Goal: Task Accomplishment & Management: Manage account settings

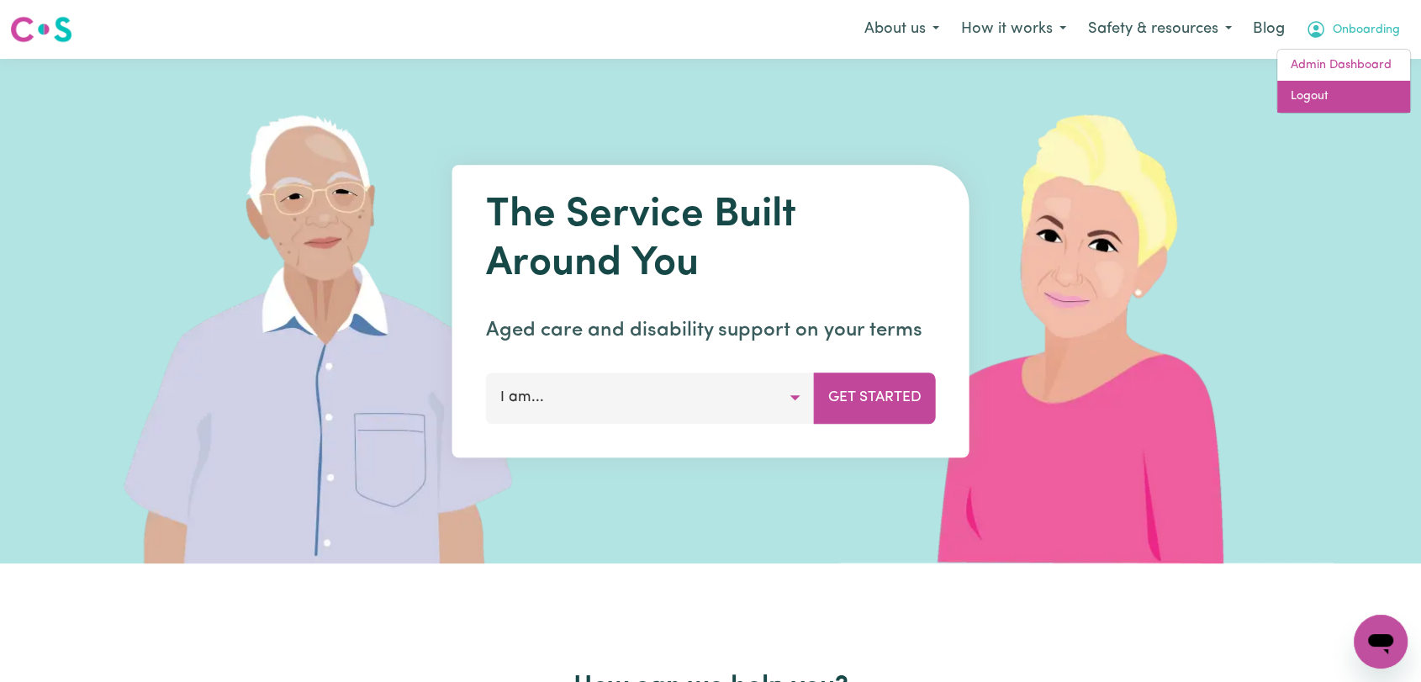
drag, startPoint x: 1319, startPoint y: 98, endPoint x: 1332, endPoint y: 77, distance: 25.2
click at [1320, 98] on link "Logout" at bounding box center [1343, 97] width 133 height 32
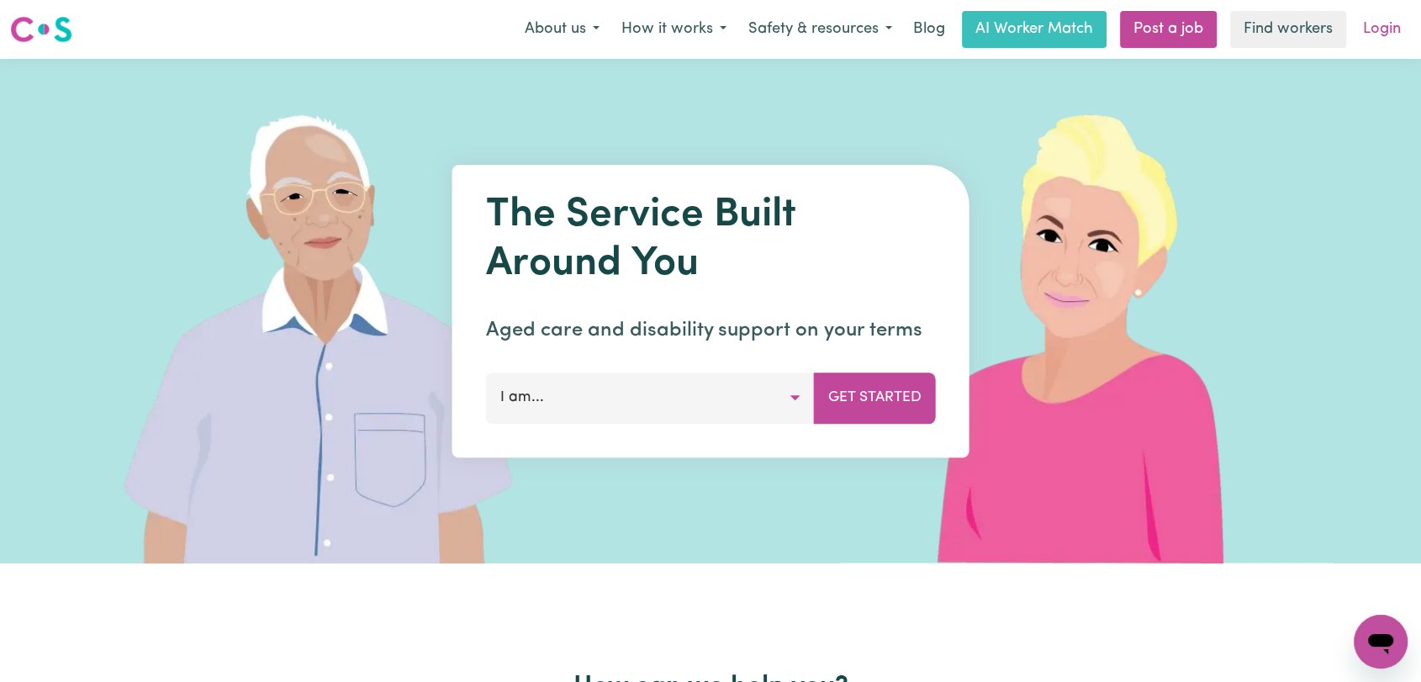
click at [1366, 36] on link "Login" at bounding box center [1382, 29] width 58 height 37
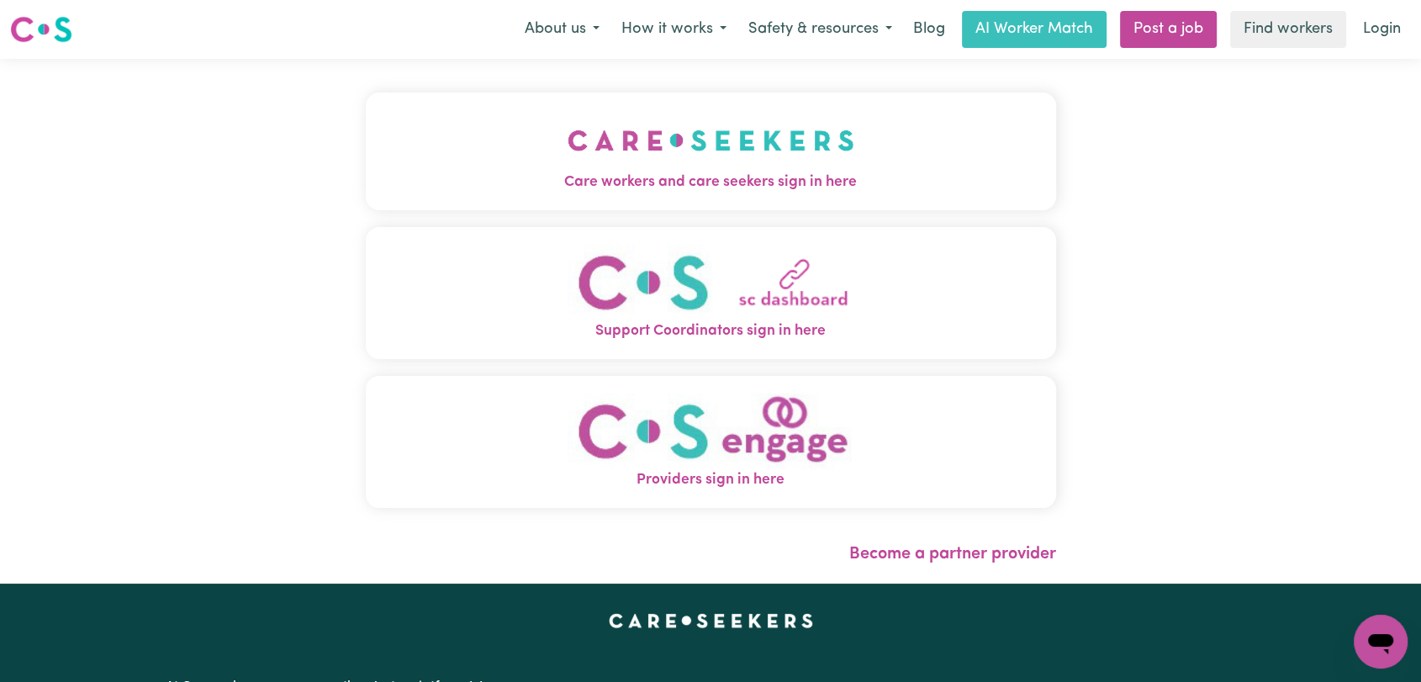
click at [740, 152] on img "Care workers and care seekers sign in here" at bounding box center [711, 140] width 287 height 62
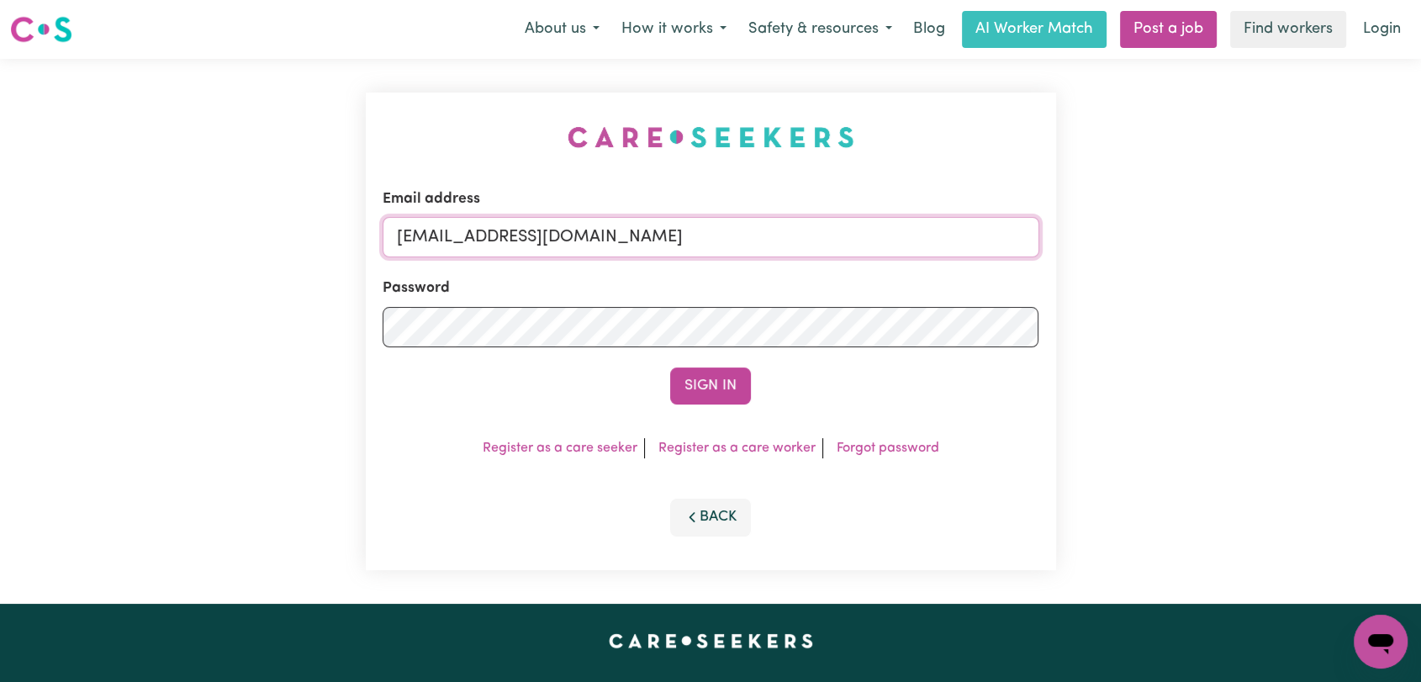
click at [771, 231] on input "[EMAIL_ADDRESS][DOMAIN_NAME]" at bounding box center [711, 237] width 657 height 40
drag, startPoint x: 486, startPoint y: 236, endPoint x: 830, endPoint y: 261, distance: 344.8
click at [830, 261] on form "Email address Superuser~[EMAIL_ADDRESS][DOMAIN_NAME] Password Sign In" at bounding box center [711, 296] width 657 height 216
type input "Superuser~[EMAIL_ADDRESS][DOMAIN_NAME]"
click at [734, 388] on button "Sign In" at bounding box center [710, 385] width 81 height 37
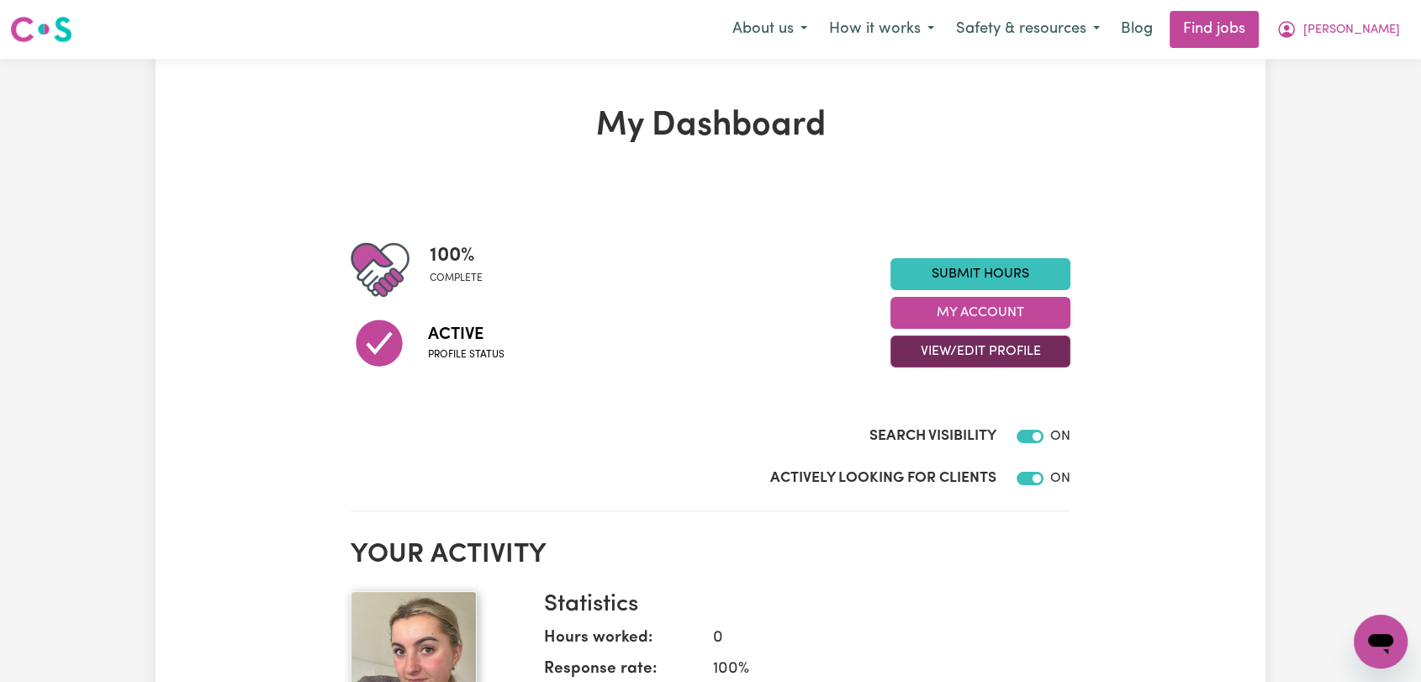
click at [965, 345] on button "View/Edit Profile" at bounding box center [980, 351] width 180 height 32
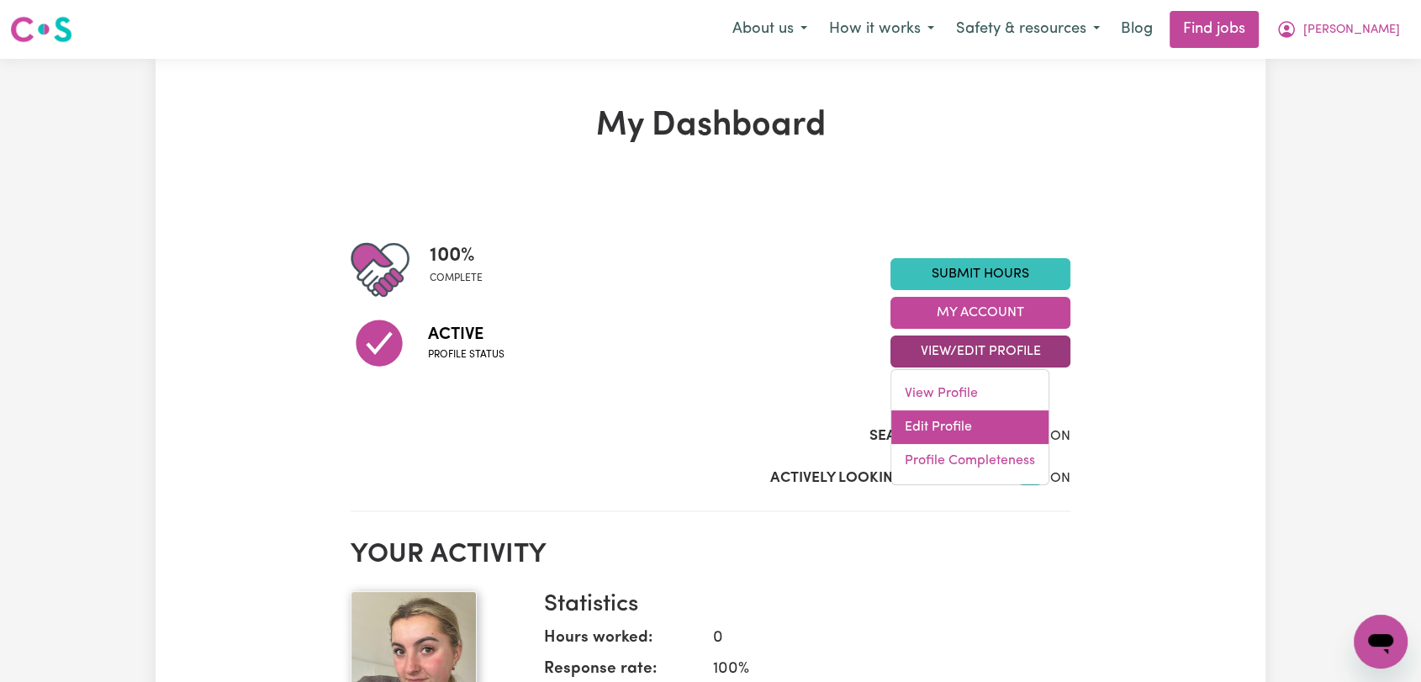
click at [964, 427] on link "Edit Profile" at bounding box center [969, 427] width 157 height 34
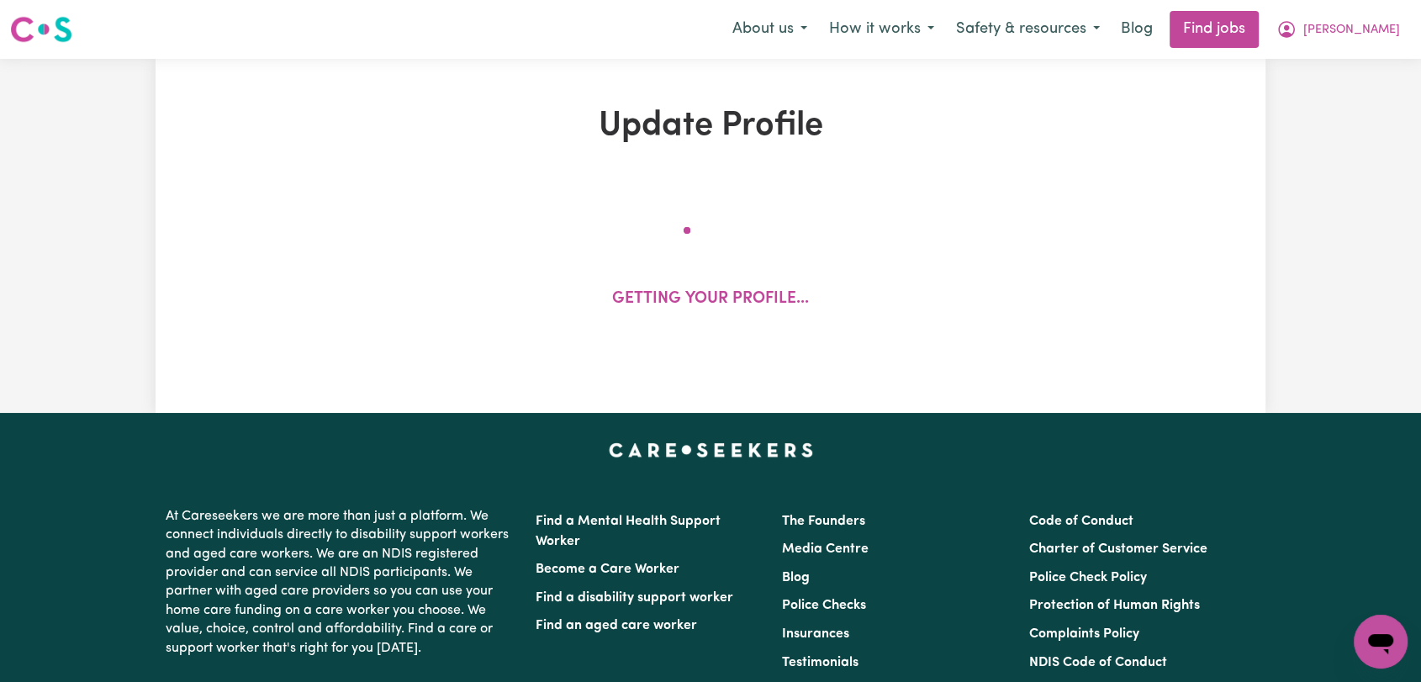
select select "[DEMOGRAPHIC_DATA]"
select select "[DEMOGRAPHIC_DATA] Citizen"
select select "Studying a healthcare related degree or qualification"
select select "45"
select select "60"
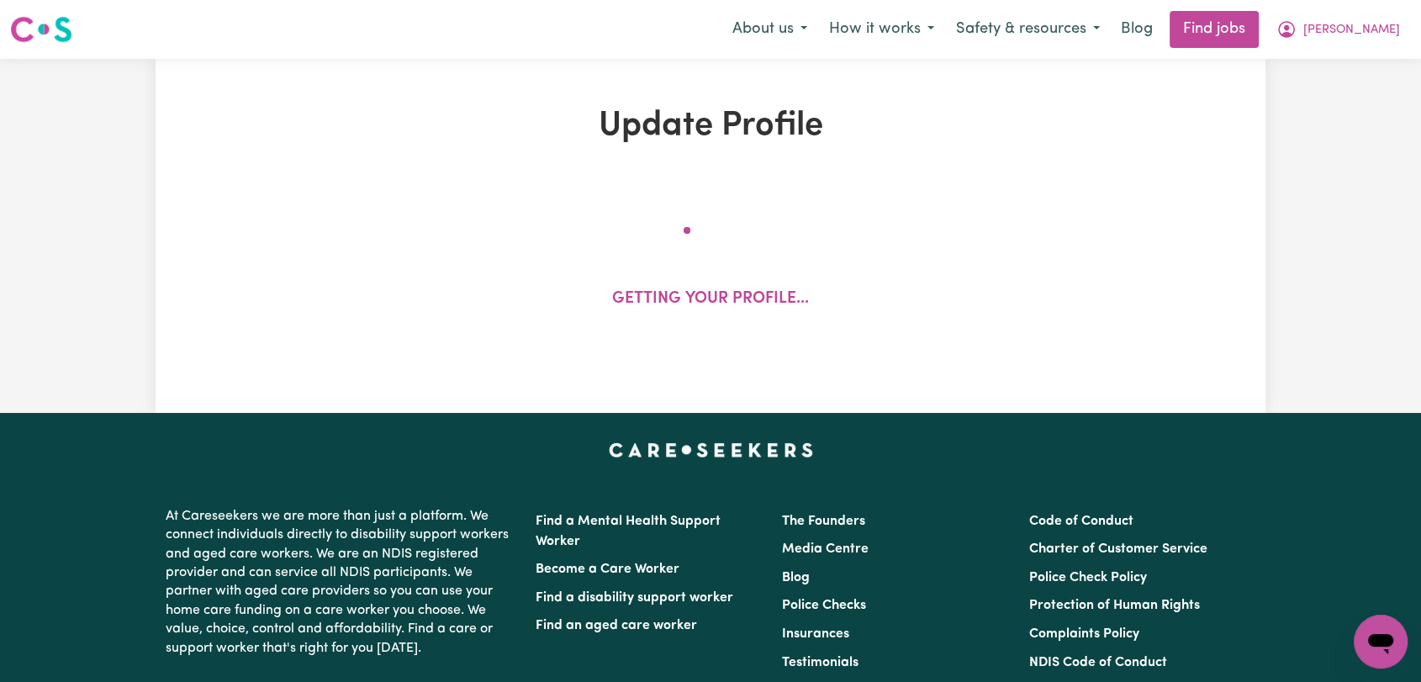
select select "65"
select select "90"
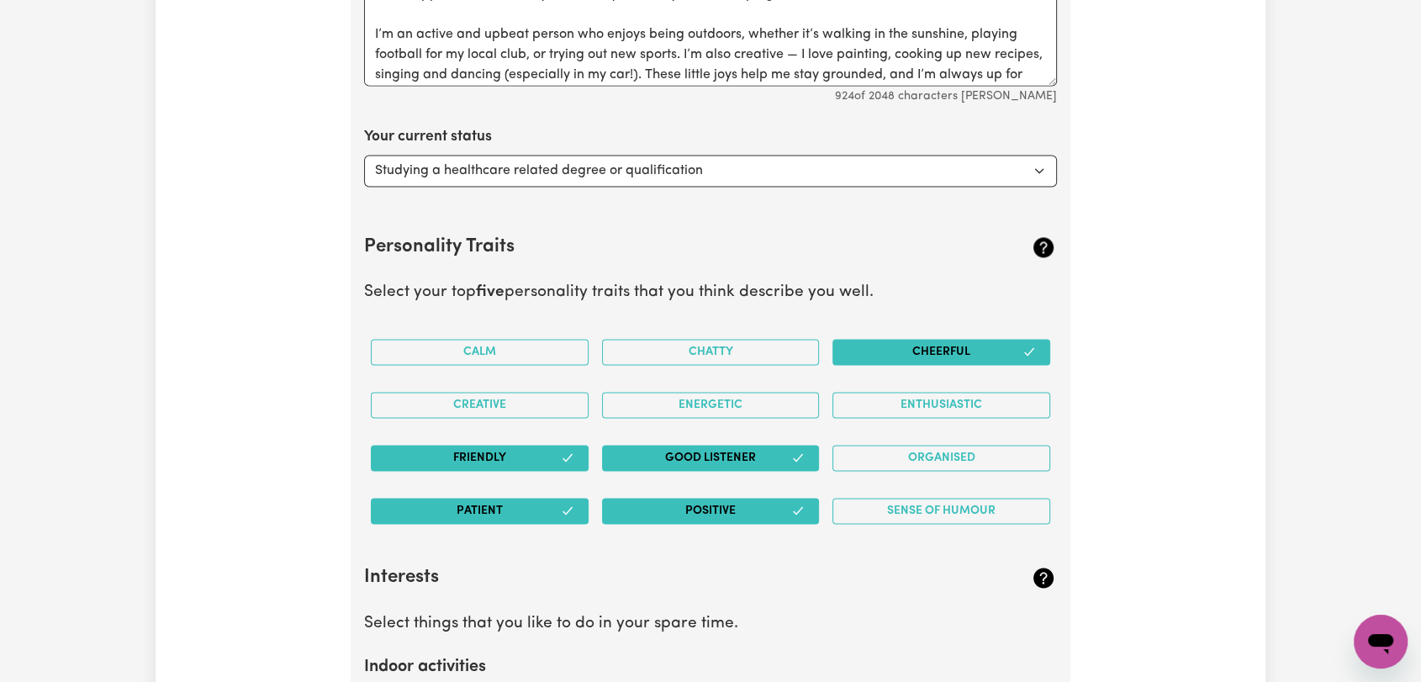
scroll to position [2616, 0]
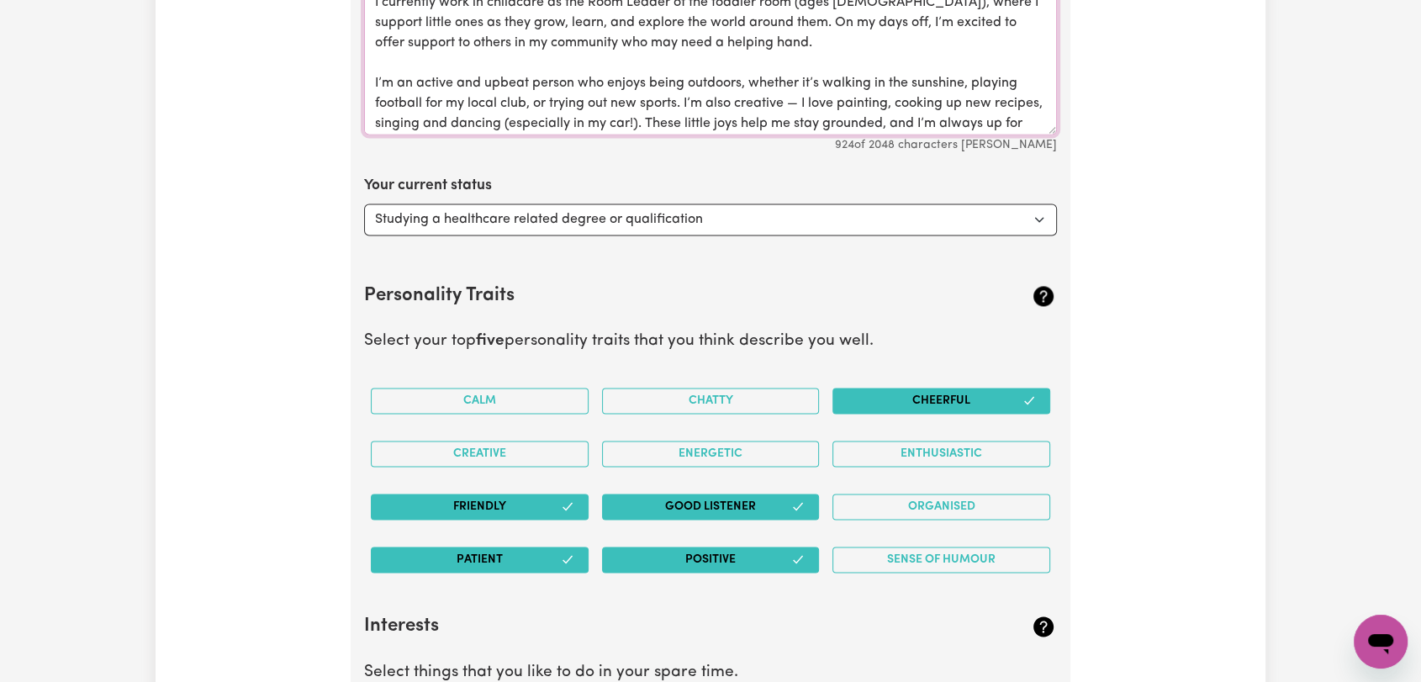
click at [991, 124] on textarea "Hello! My name is [PERSON_NAME], I’m [DEMOGRAPHIC_DATA], and I use she/her pron…" at bounding box center [710, 50] width 693 height 168
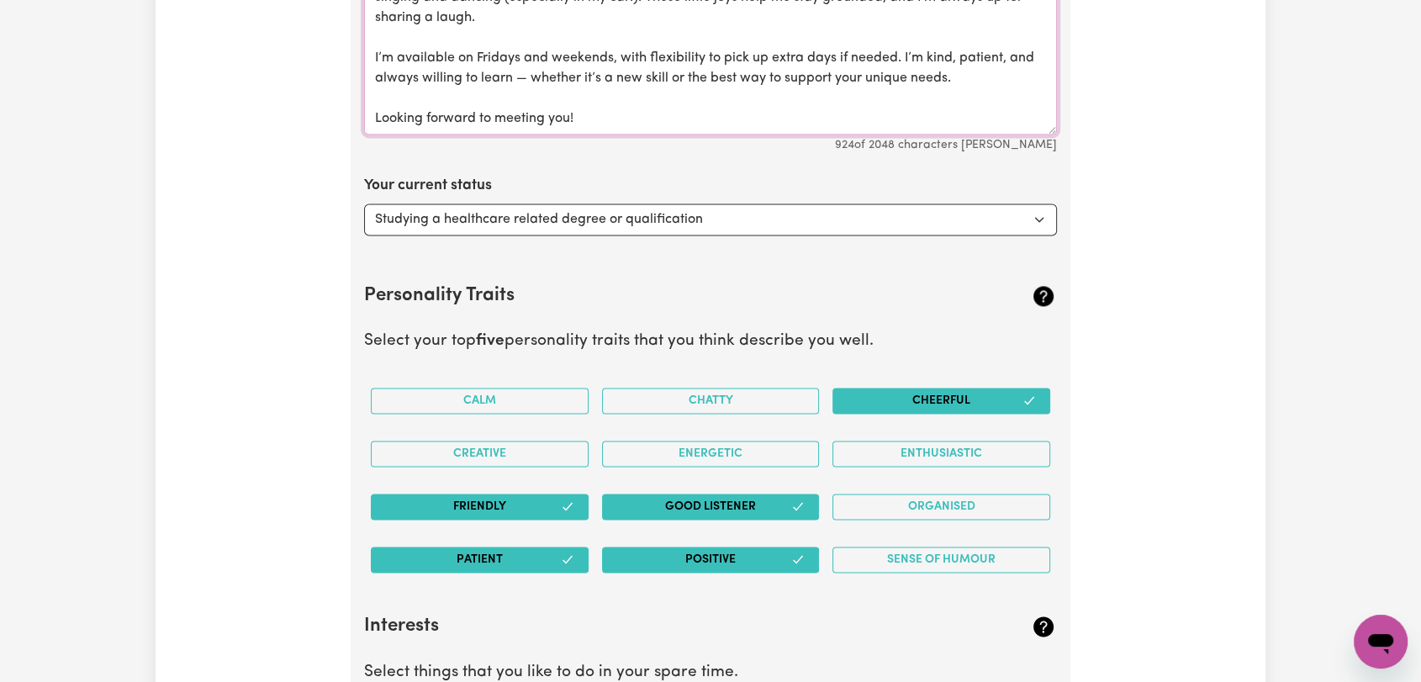
click at [597, 117] on textarea "Hello! My name is [PERSON_NAME], I’m [DEMOGRAPHIC_DATA], and I use she/her pron…" at bounding box center [710, 50] width 693 height 168
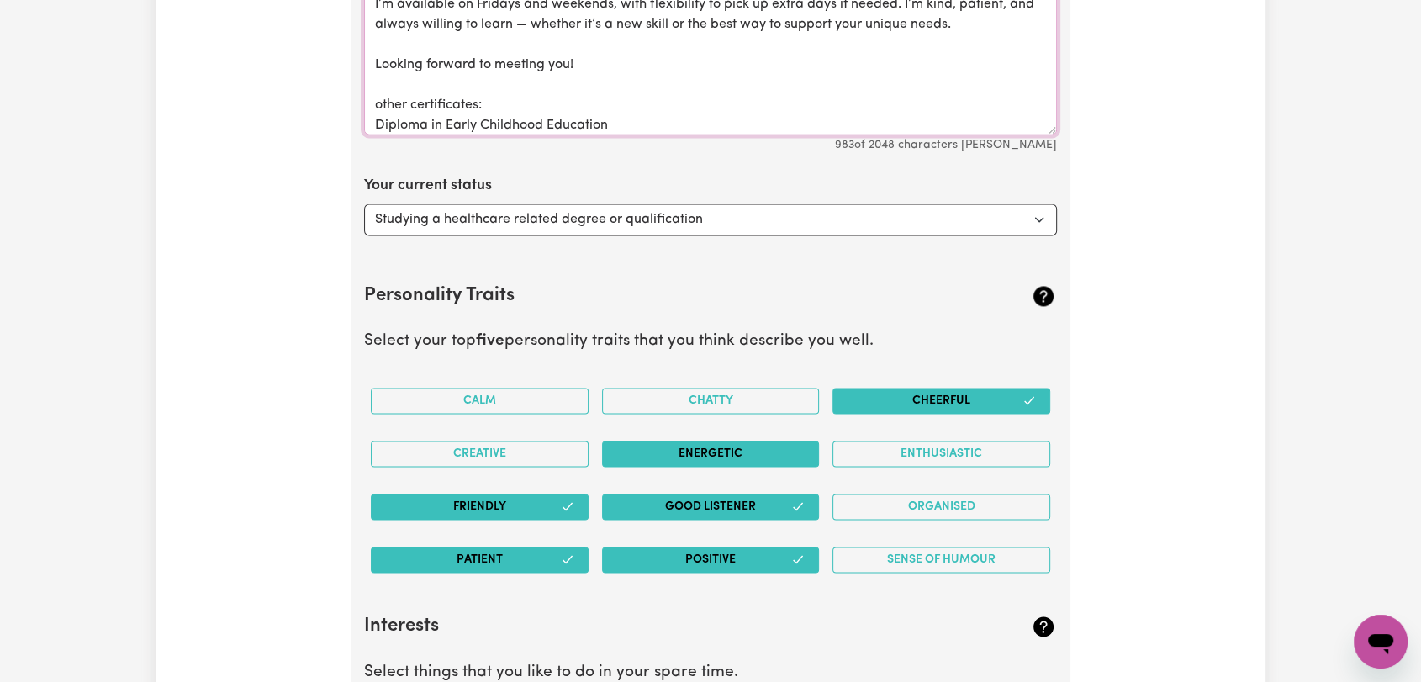
scroll to position [200, 0]
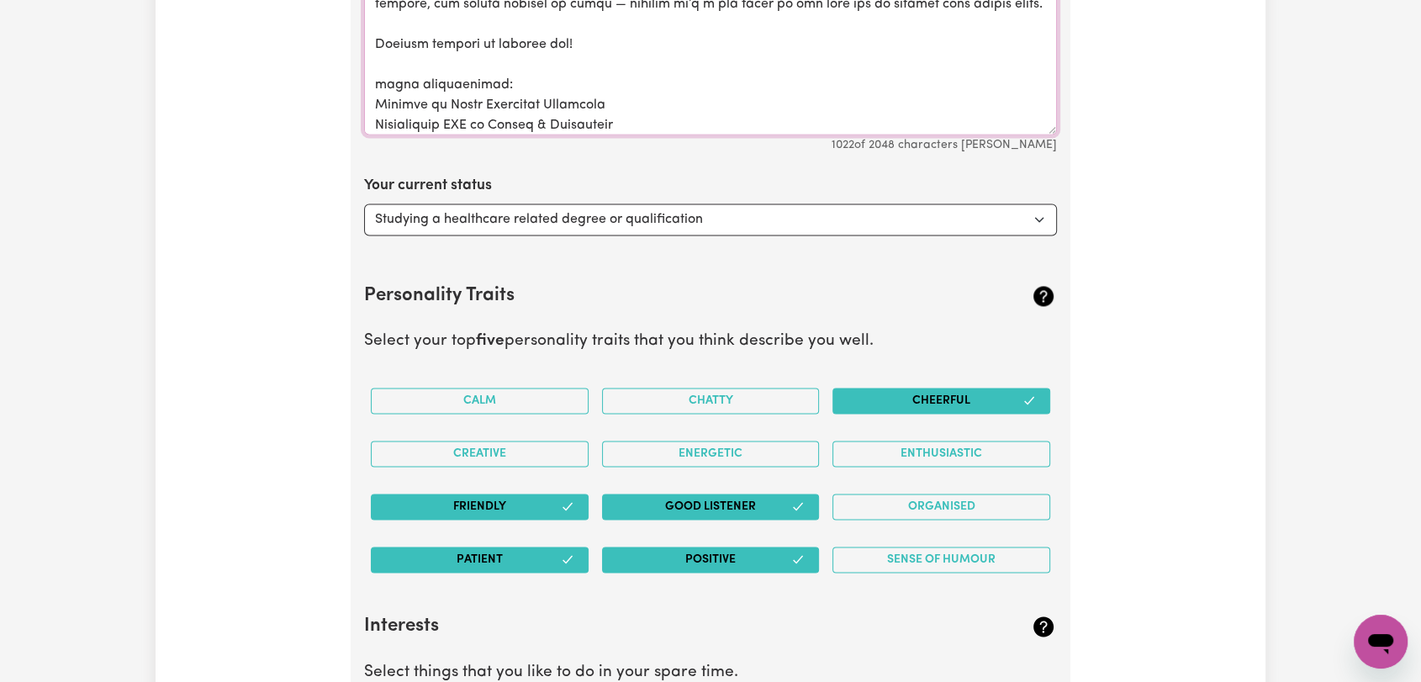
type textarea "Lorem! Ip dolo si Ametc, A’e 03 seddo eiu, tem I utl etd/mag aliquaen. A minimv…"
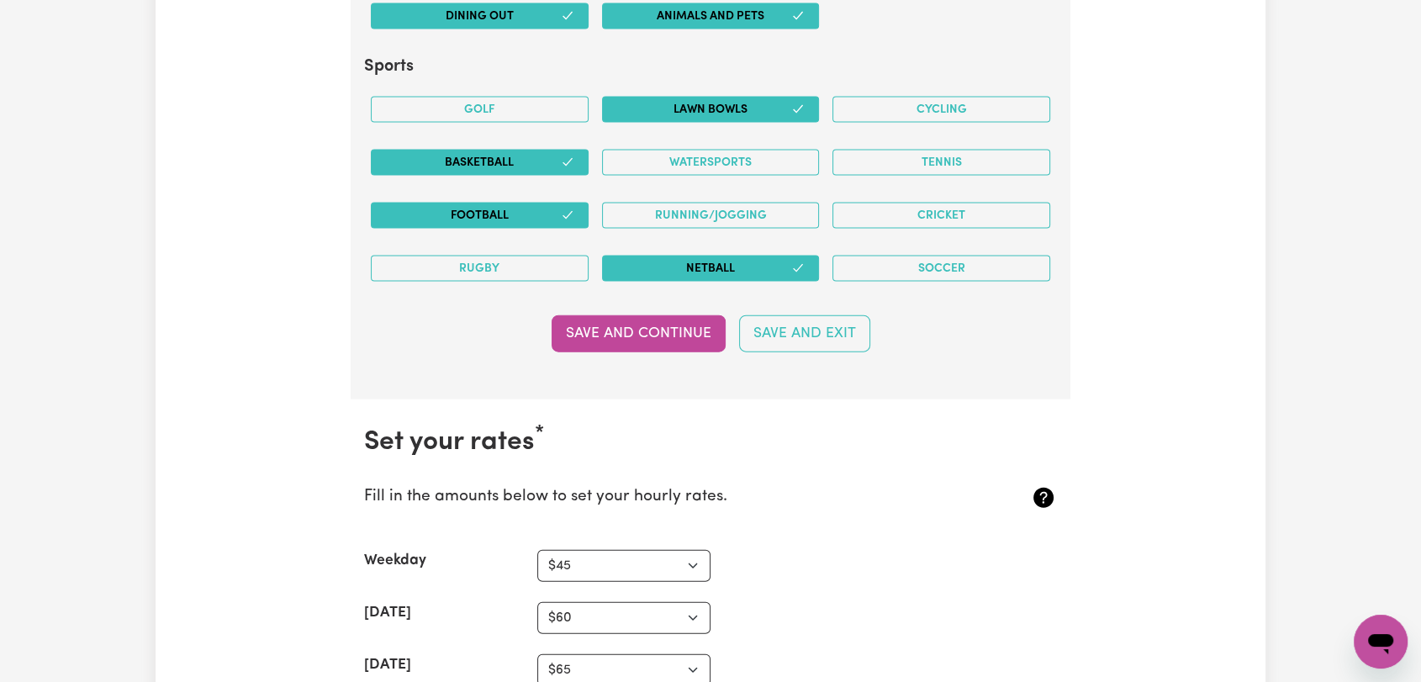
scroll to position [3643, 0]
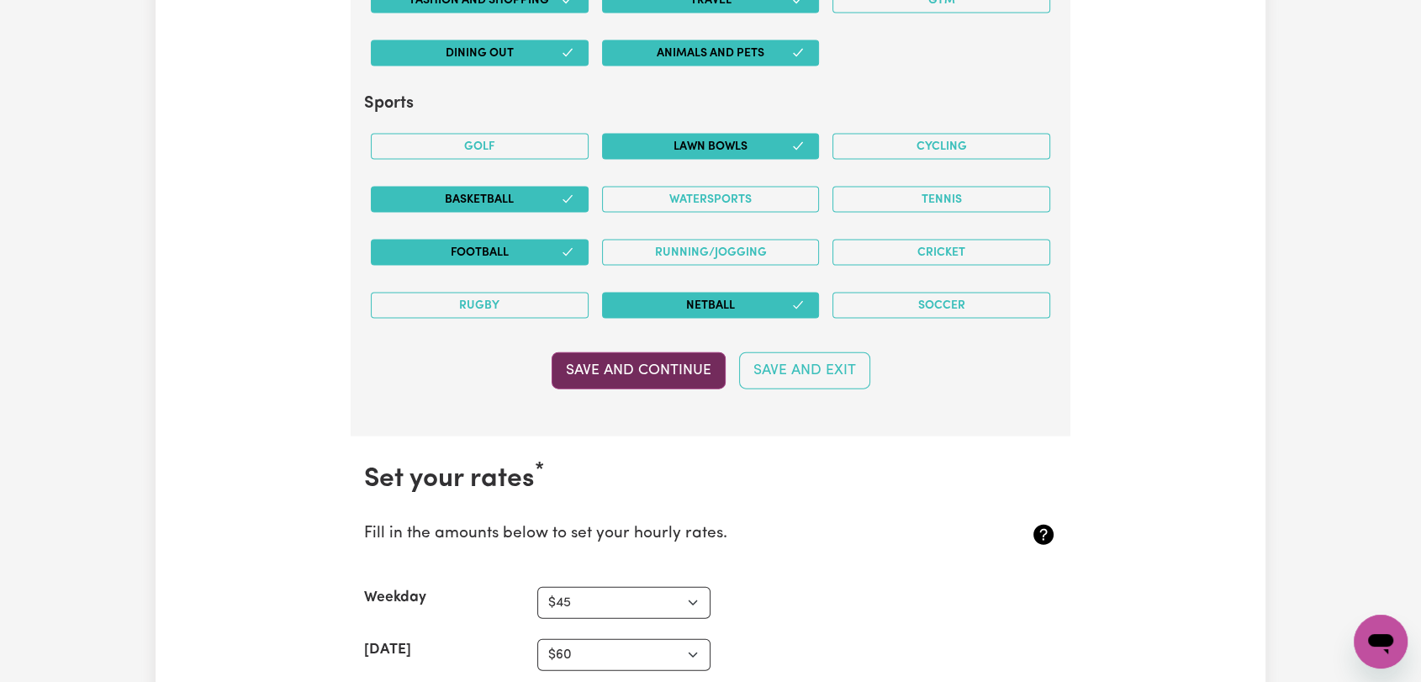
click at [653, 373] on button "Save and Continue" at bounding box center [639, 370] width 174 height 37
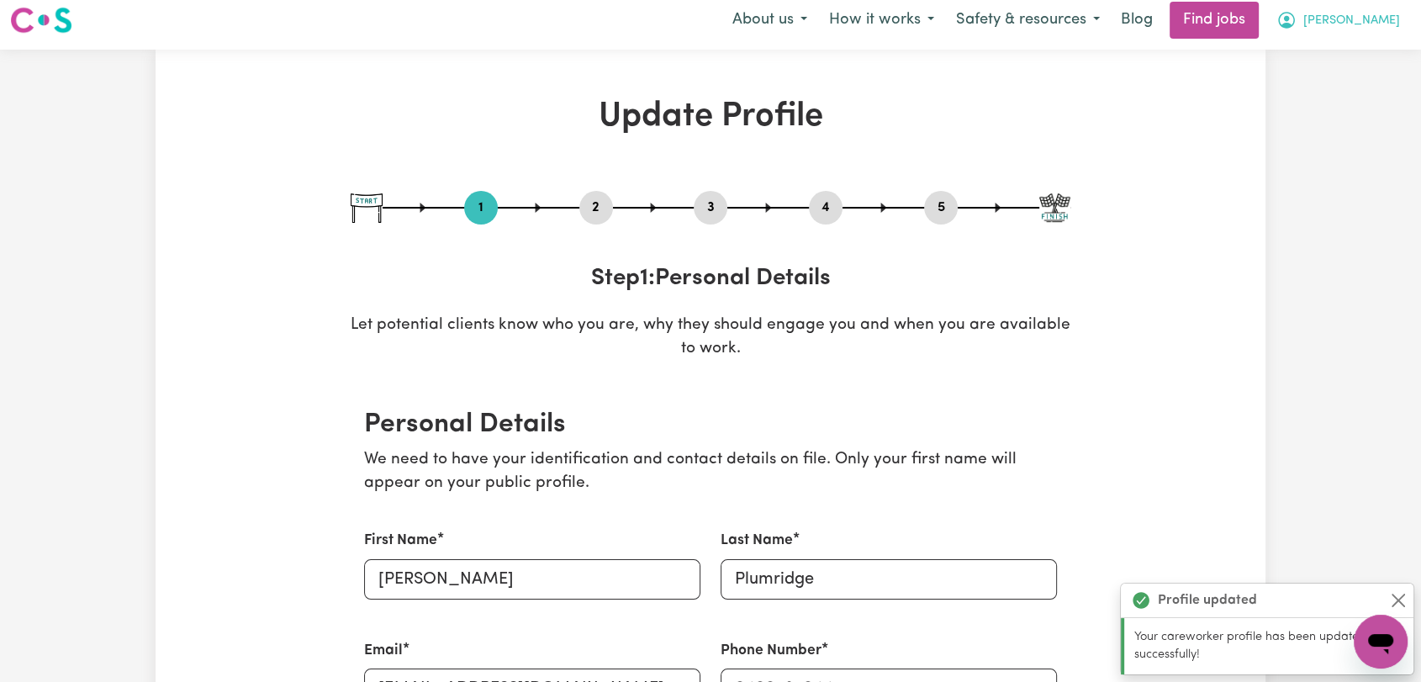
scroll to position [0, 0]
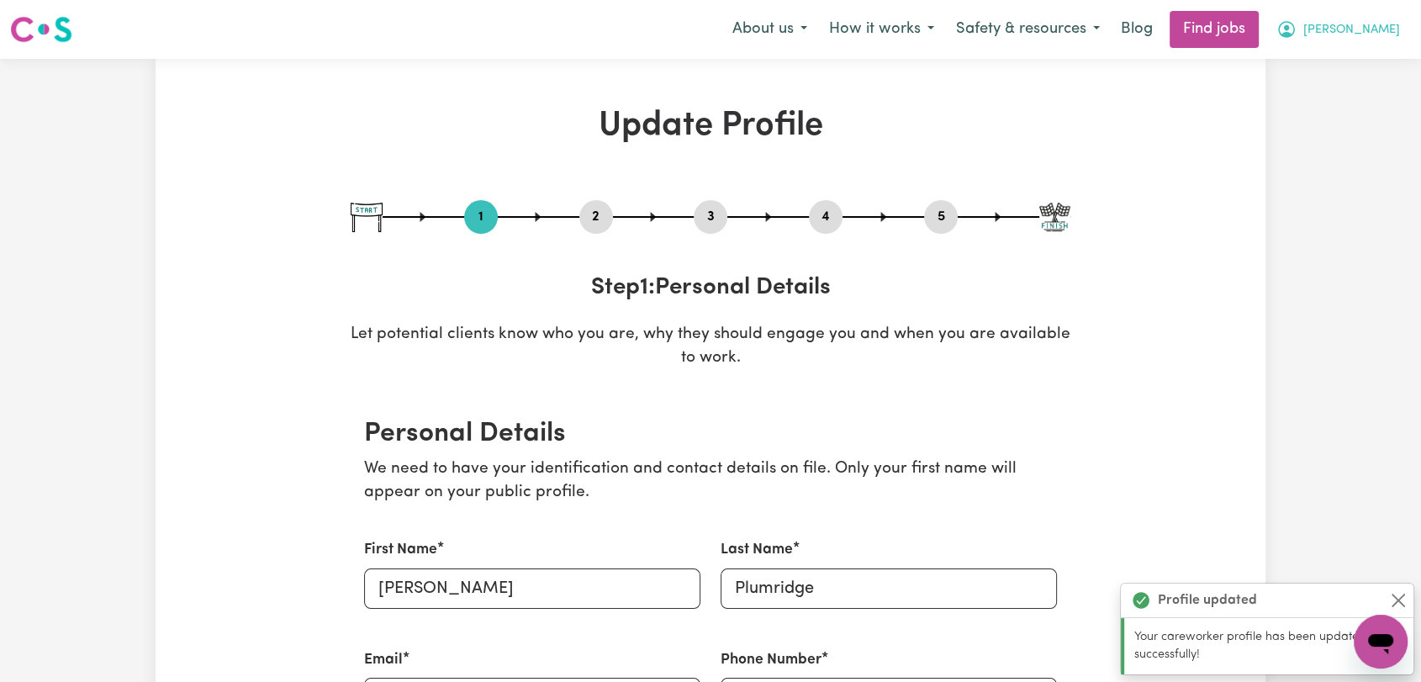
click at [1382, 31] on span "[PERSON_NAME]" at bounding box center [1351, 30] width 97 height 18
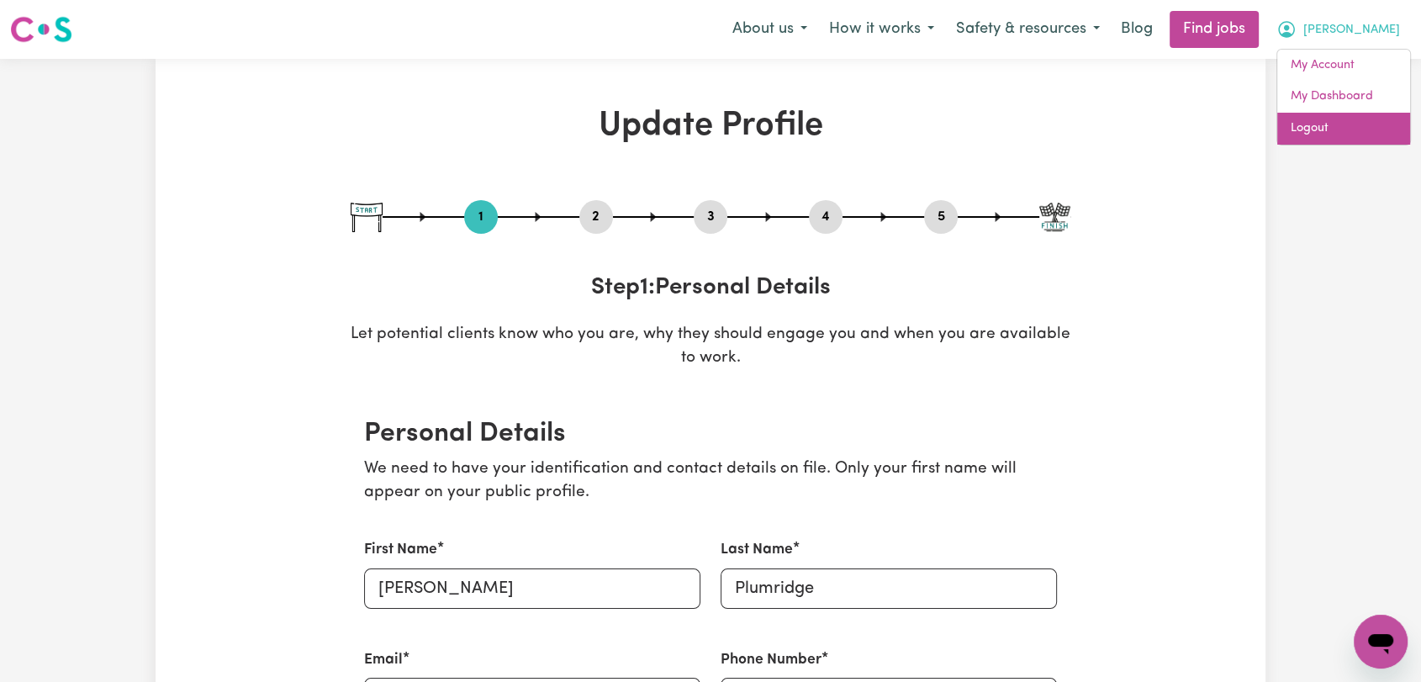
click at [1350, 120] on link "Logout" at bounding box center [1343, 129] width 133 height 32
